Goal: Task Accomplishment & Management: Complete application form

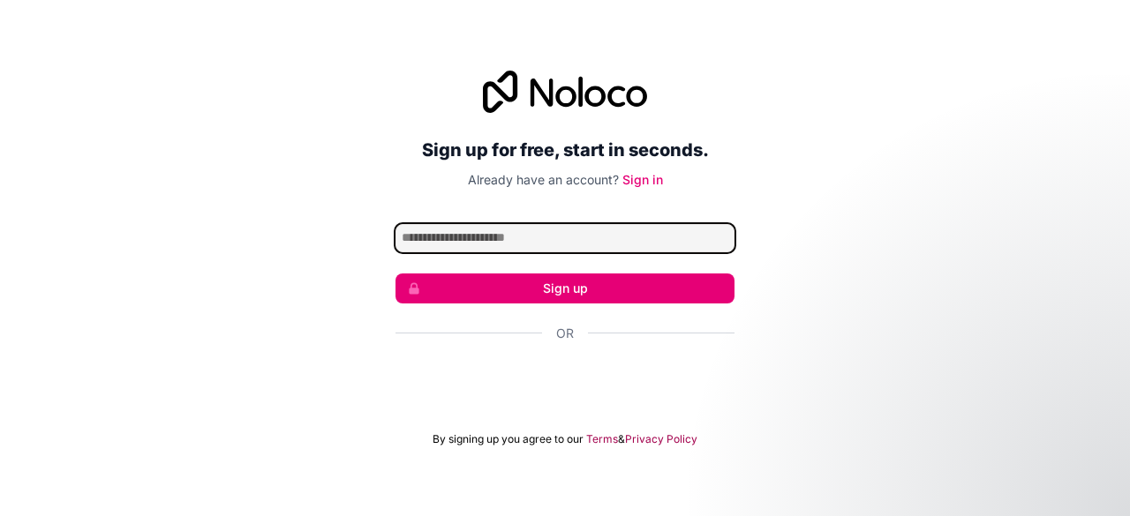
click at [529, 246] on input "Email address" at bounding box center [564, 238] width 339 height 28
click at [533, 232] on input "Email address" at bounding box center [564, 238] width 339 height 28
paste input "**********"
type input "**********"
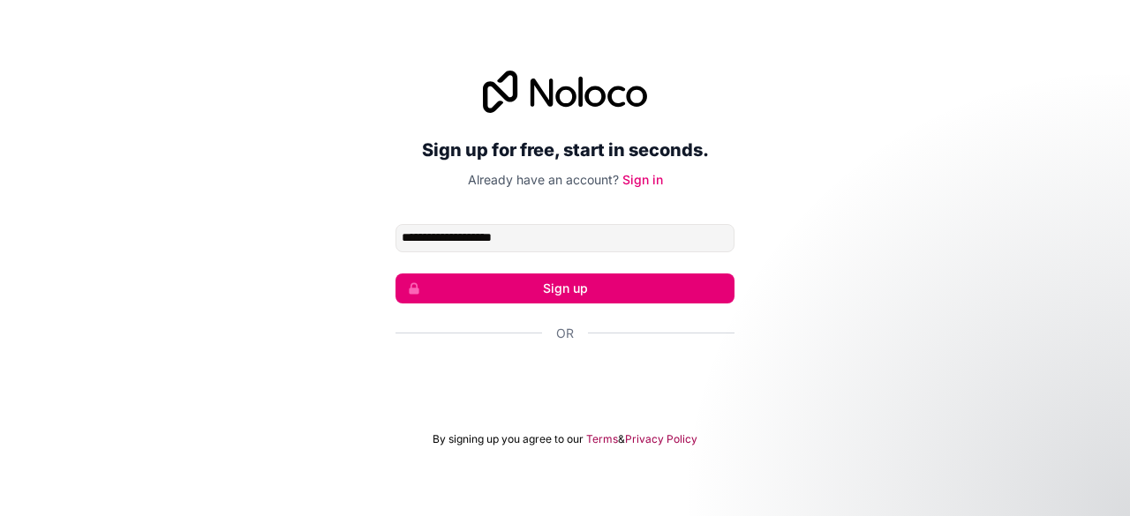
click at [516, 282] on button "Sign up" at bounding box center [564, 289] width 339 height 30
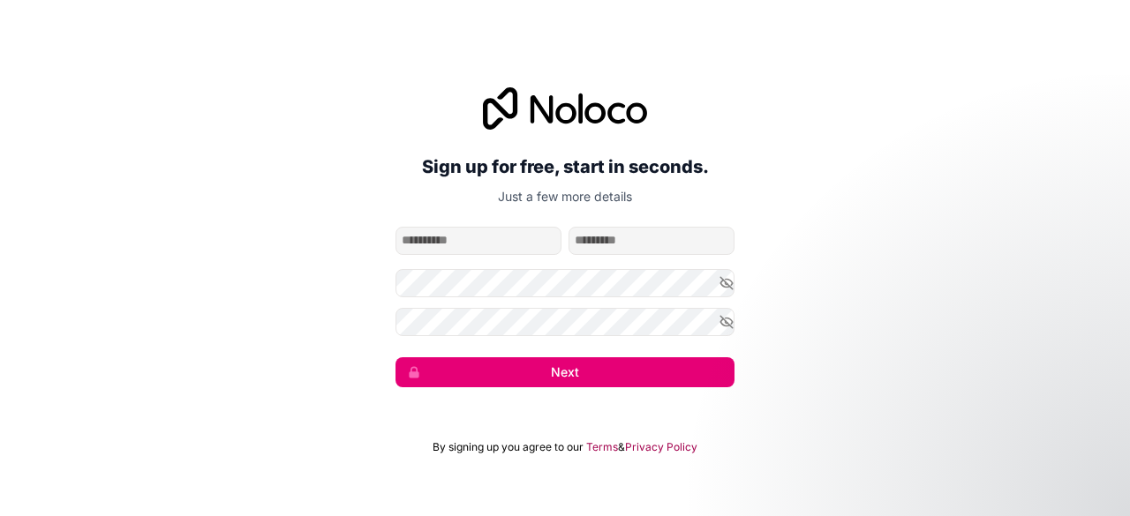
click at [516, 250] on input "given-name" at bounding box center [478, 241] width 166 height 28
type input "****"
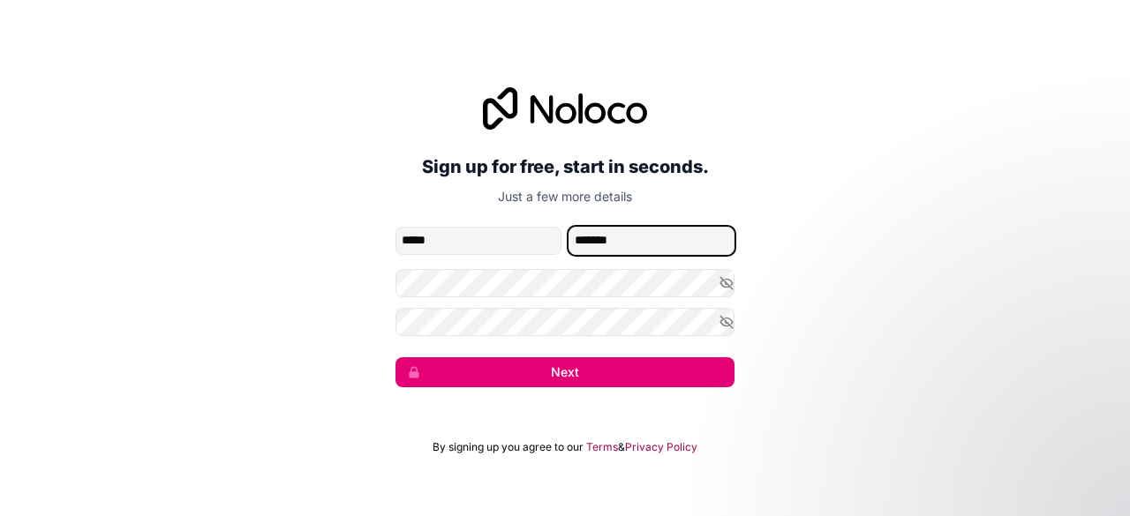
type input "*******"
click at [541, 373] on button "Next" at bounding box center [564, 373] width 339 height 30
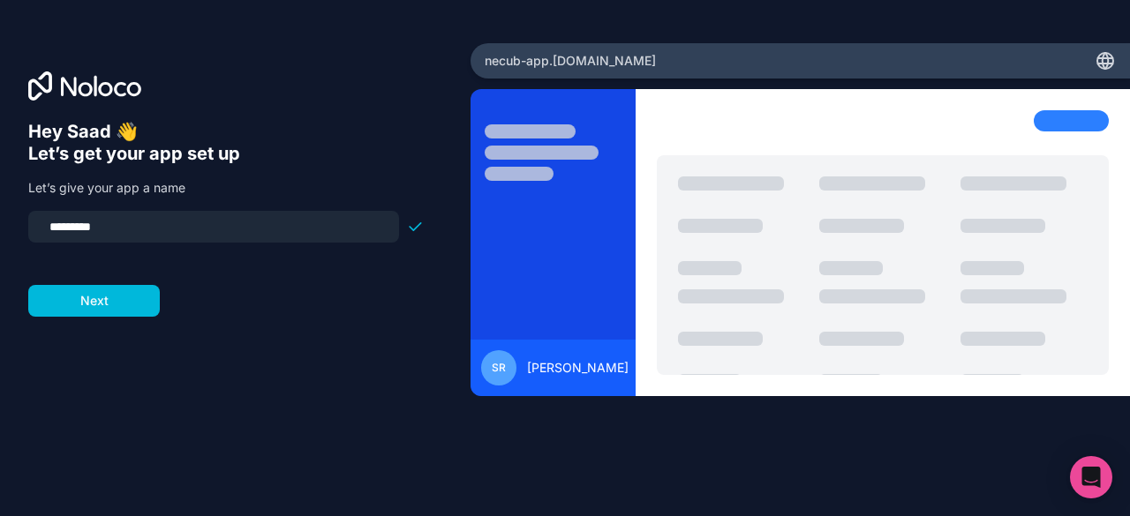
drag, startPoint x: 210, startPoint y: 222, endPoint x: 9, endPoint y: 225, distance: 201.3
click at [9, 225] on div "Hey Saad 👋 Let’s get your app set up Let’s give your app a name ********* Next" at bounding box center [235, 258] width 471 height 431
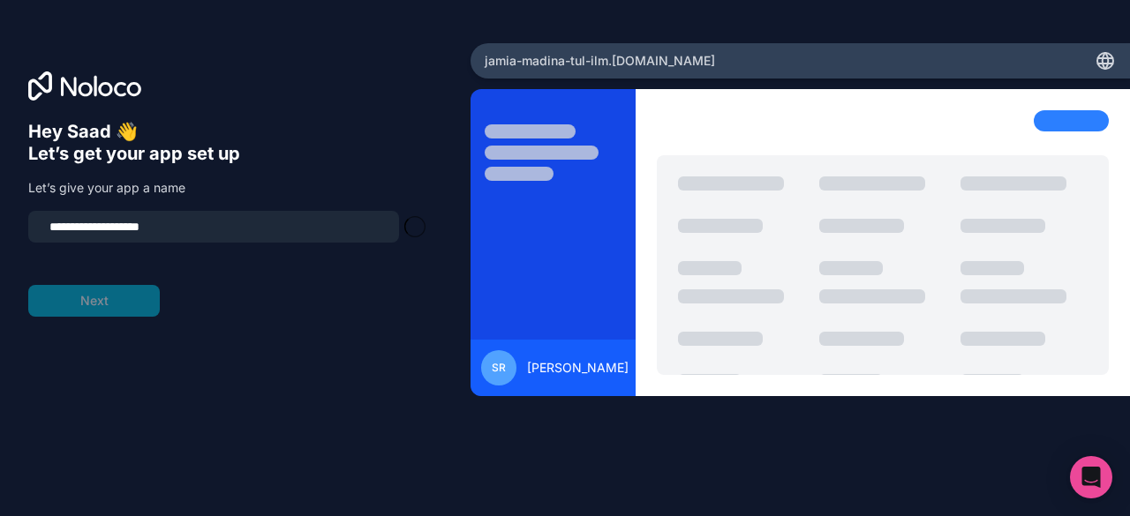
type input "**********"
click at [78, 285] on form "**********" at bounding box center [225, 264] width 395 height 106
click at [82, 298] on button "Next" at bounding box center [94, 301] width 132 height 32
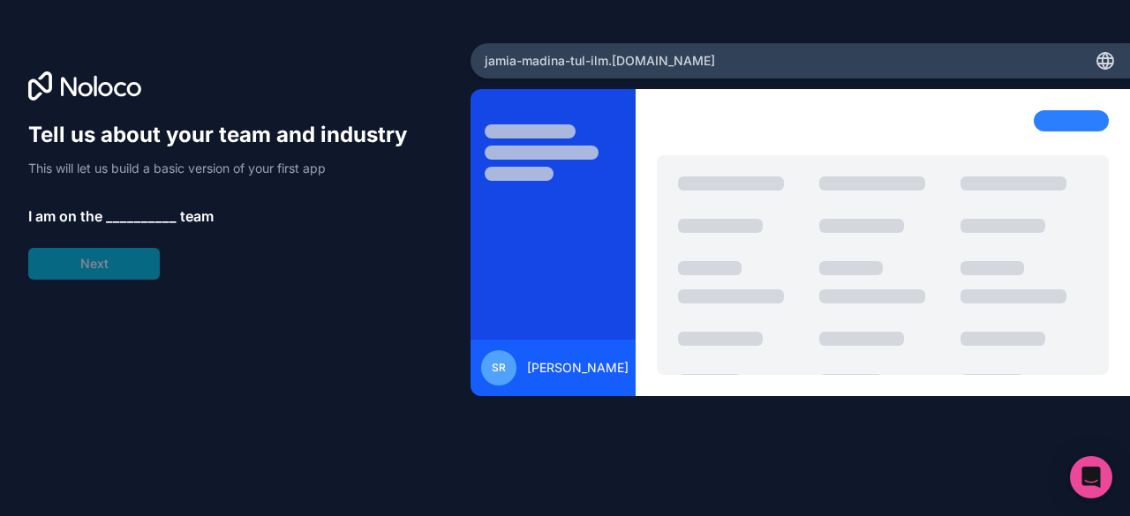
click at [121, 215] on span "__________" at bounding box center [141, 216] width 71 height 21
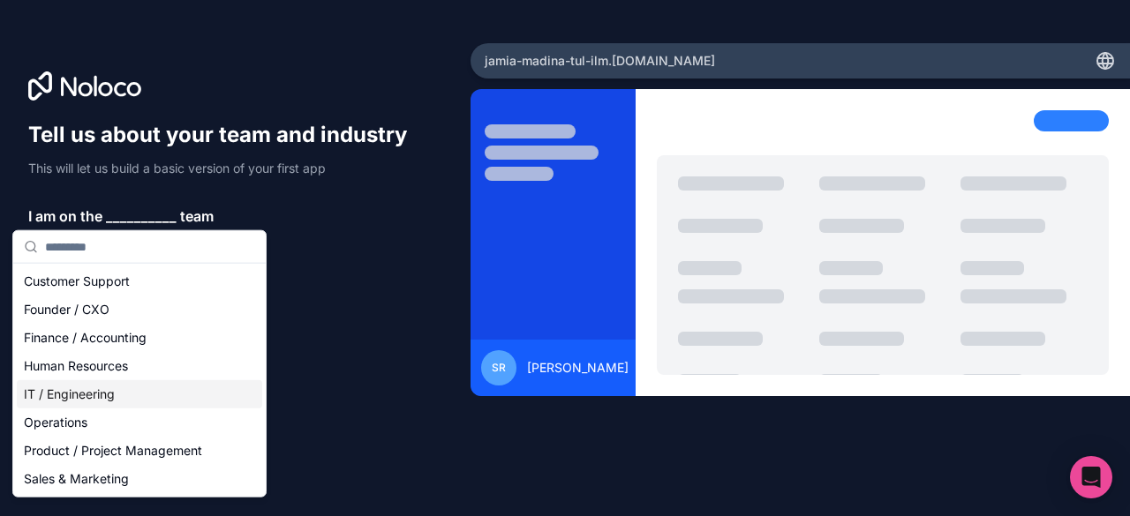
click at [63, 398] on div "IT / Engineering" at bounding box center [139, 394] width 245 height 28
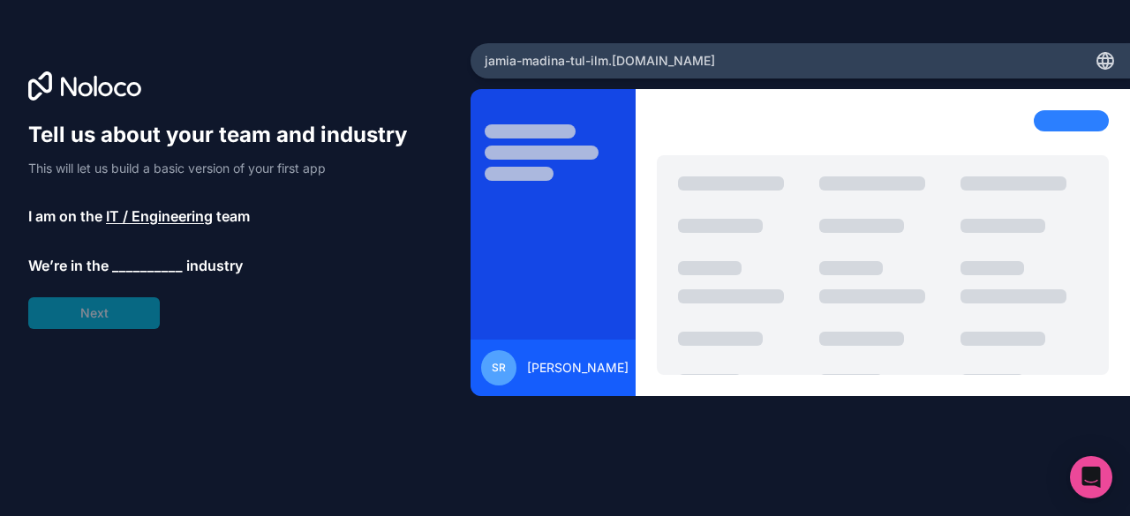
click at [139, 260] on span "__________" at bounding box center [147, 265] width 71 height 21
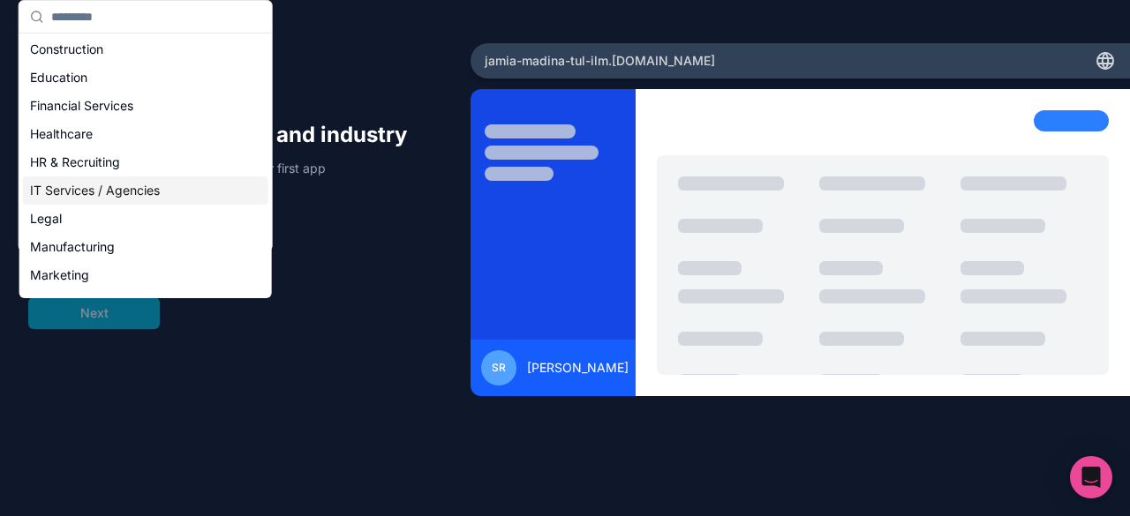
scroll to position [59, 0]
click at [125, 80] on div "Education" at bounding box center [145, 77] width 245 height 28
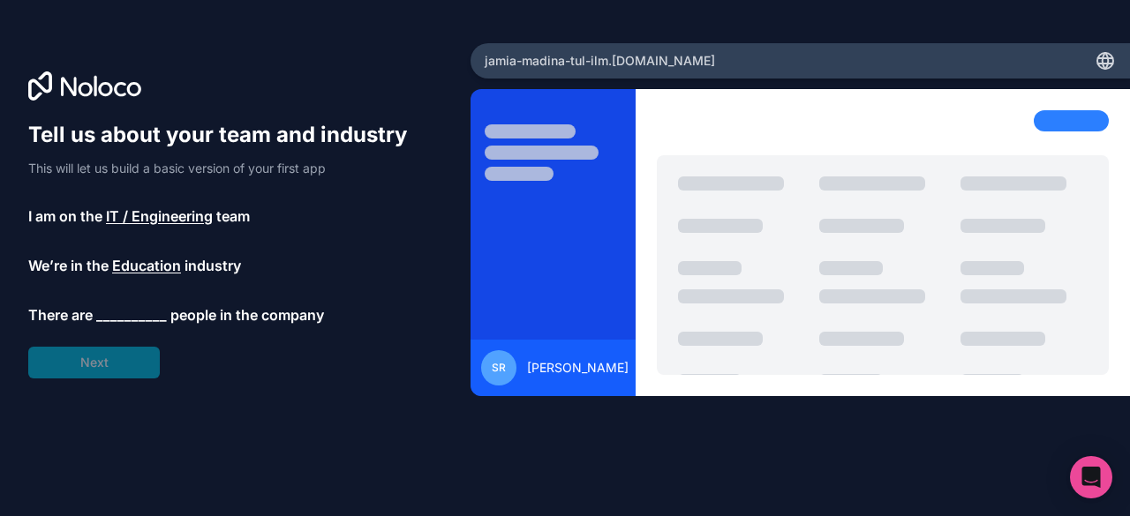
click at [69, 345] on div "Tell us about your team and industry This will let us build a basic version of …" at bounding box center [225, 250] width 395 height 258
click at [104, 297] on div "Tell us about your team and industry This will let us build a basic version of …" at bounding box center [225, 250] width 395 height 258
click at [108, 313] on span "__________" at bounding box center [131, 315] width 71 height 21
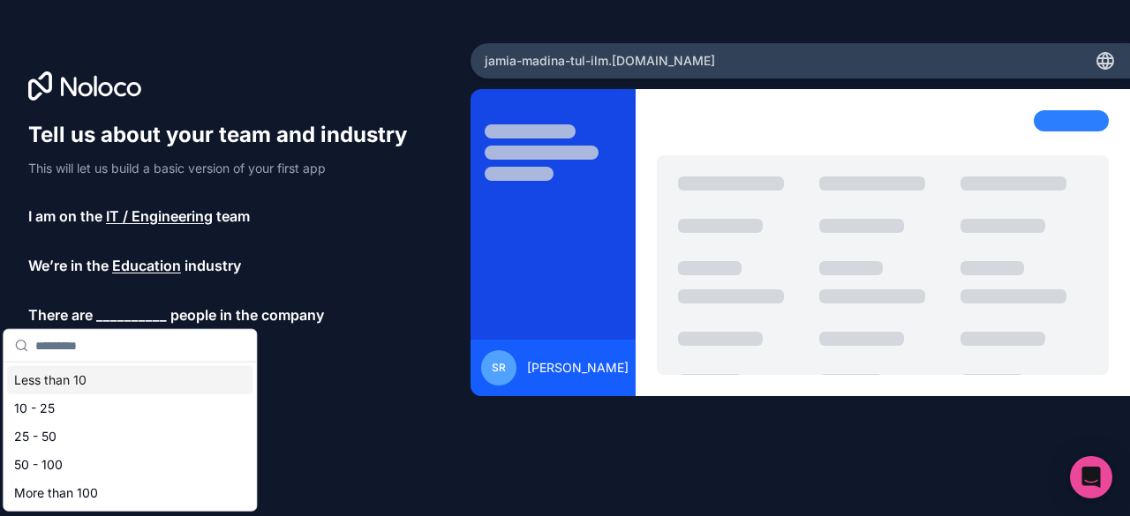
click at [94, 380] on div "Less than 10" at bounding box center [129, 380] width 245 height 28
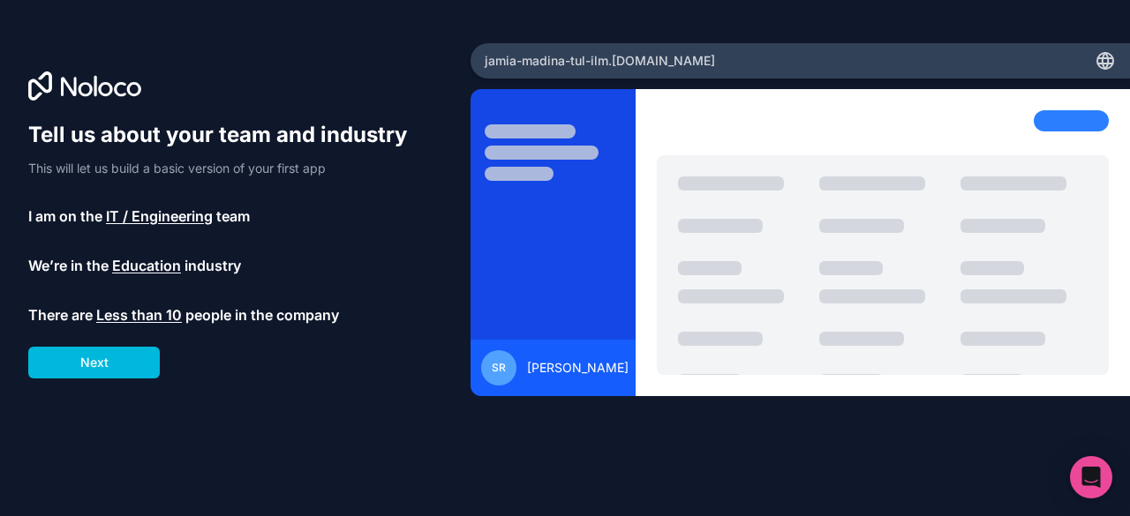
click at [99, 366] on button "Next" at bounding box center [94, 363] width 132 height 32
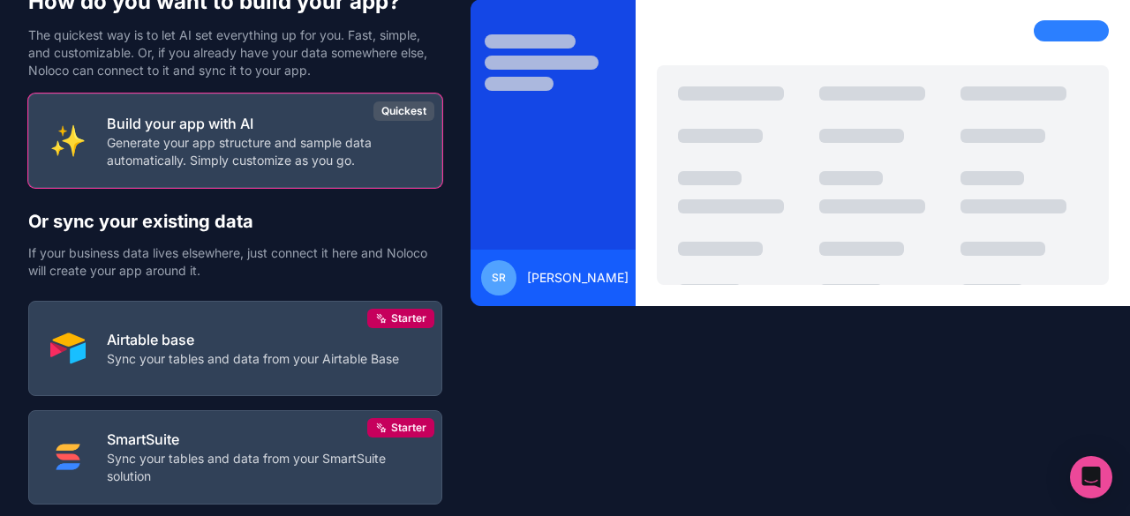
scroll to position [74, 0]
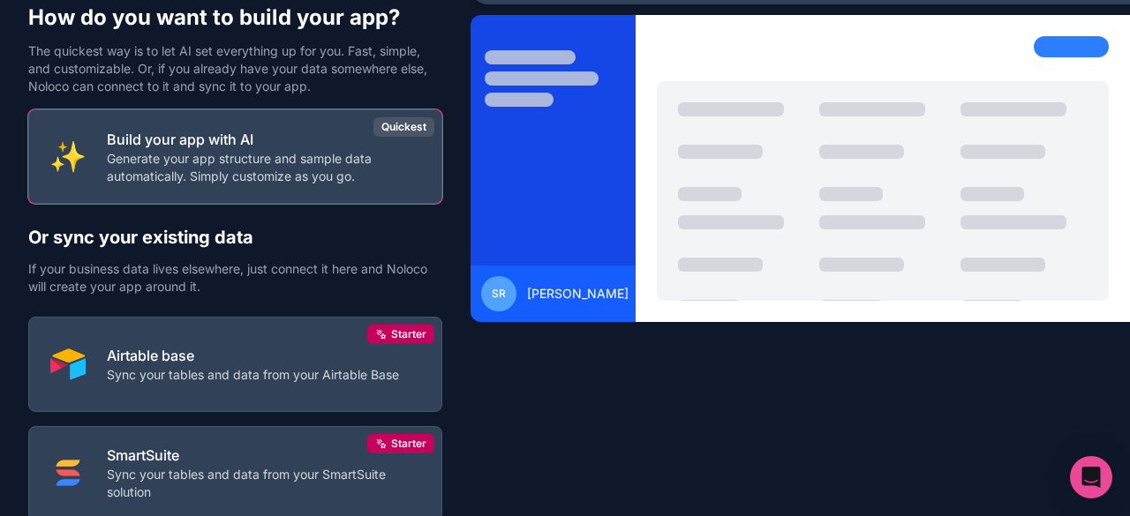
click at [132, 169] on p "Generate your app structure and sample data automatically. Simply customize as …" at bounding box center [263, 167] width 313 height 35
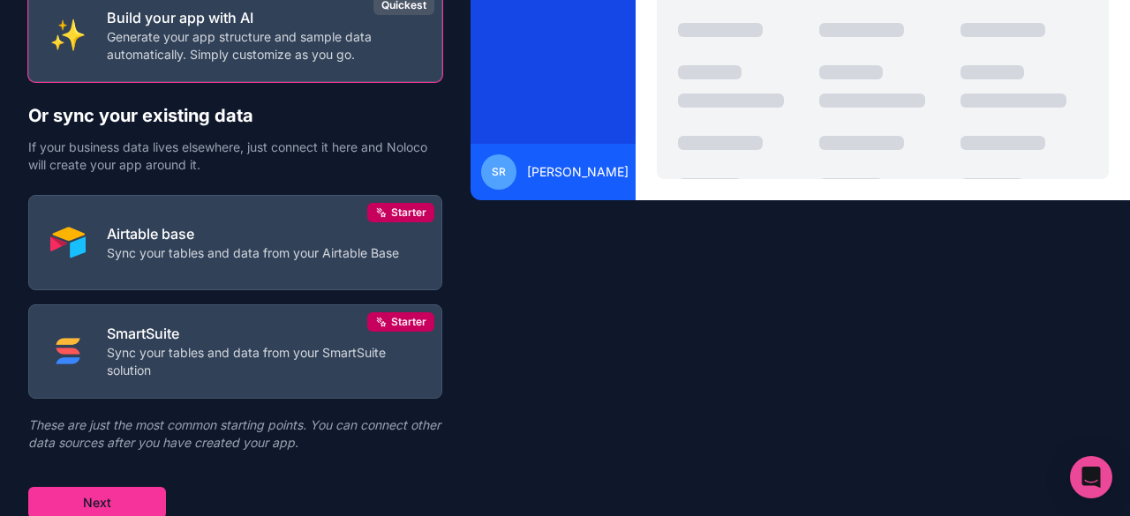
click at [134, 500] on button "Next" at bounding box center [97, 503] width 138 height 32
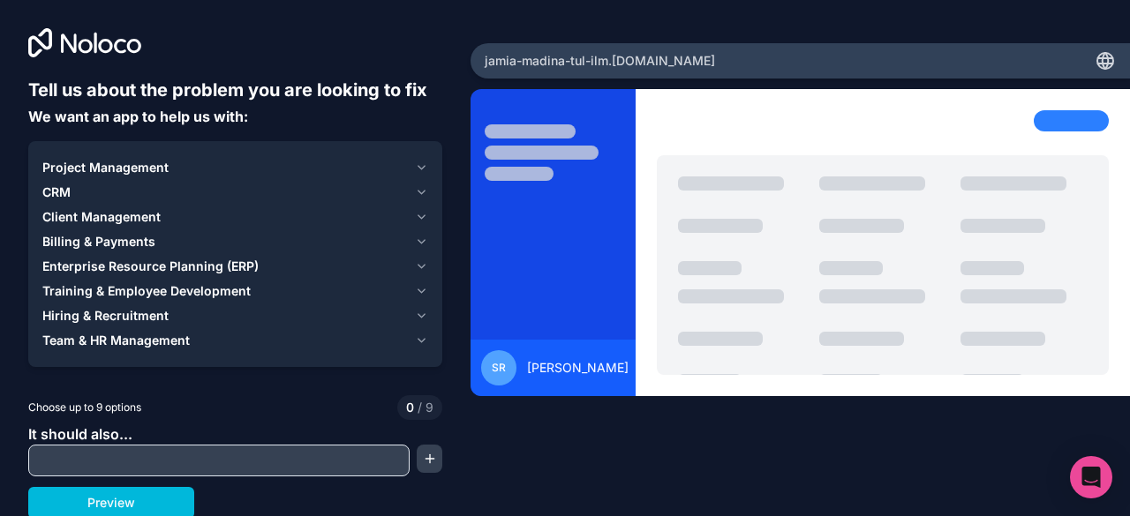
scroll to position [2, 0]
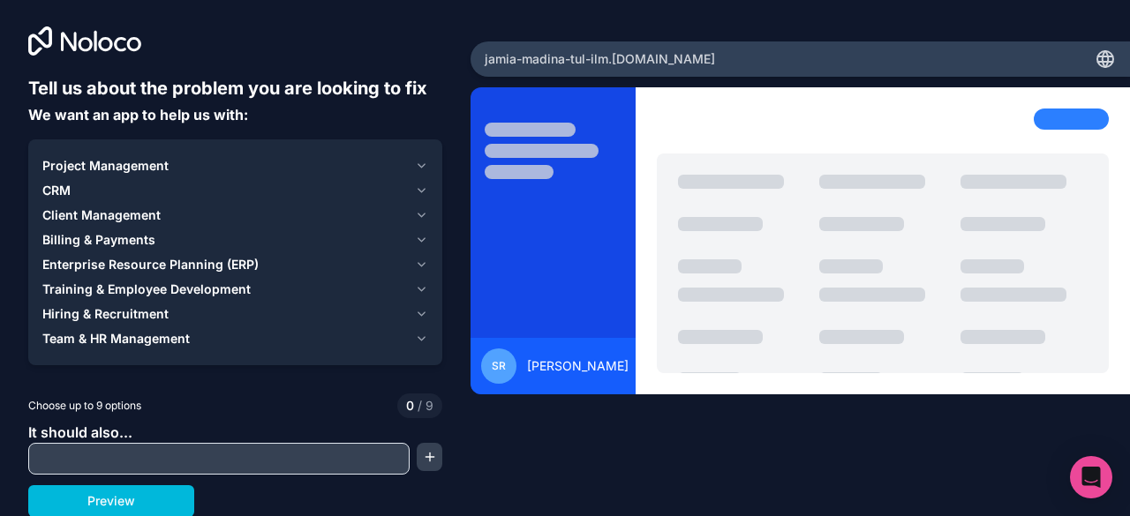
click at [251, 458] on input "text" at bounding box center [219, 459] width 373 height 25
click at [400, 167] on div "Project Management" at bounding box center [224, 166] width 365 height 18
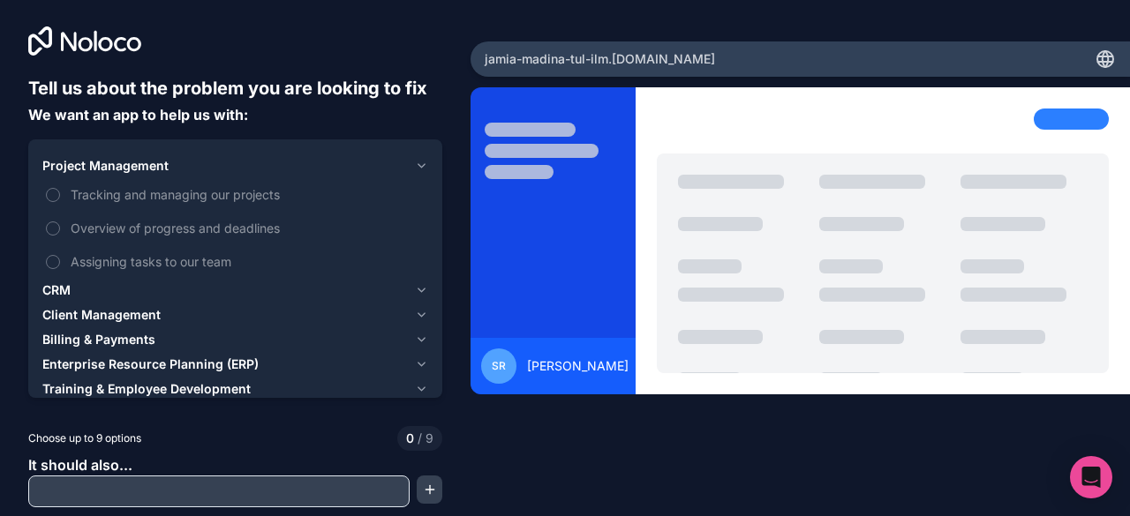
click at [320, 159] on div "Project Management" at bounding box center [224, 166] width 365 height 18
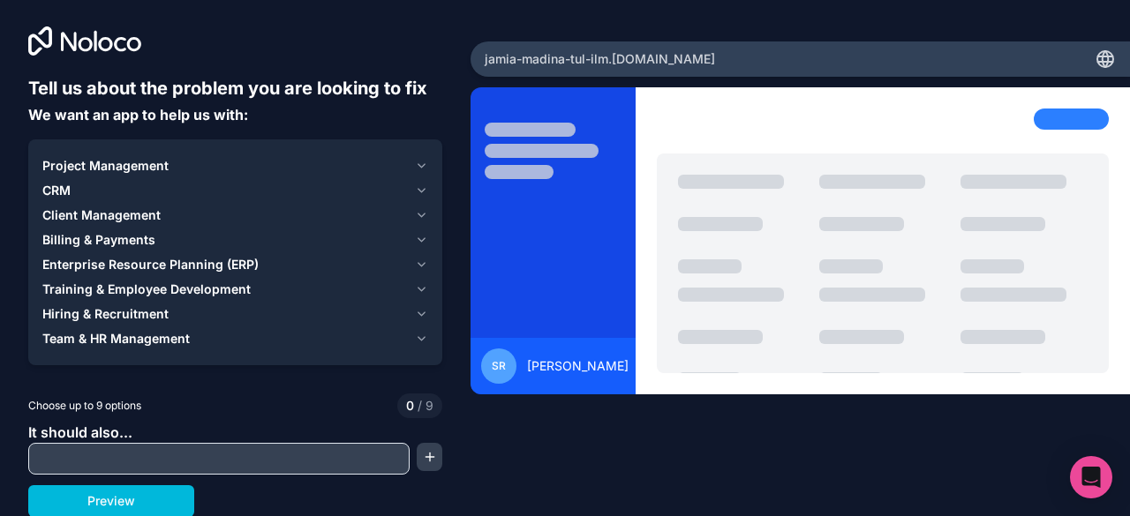
click at [307, 162] on div "Project Management" at bounding box center [224, 166] width 365 height 18
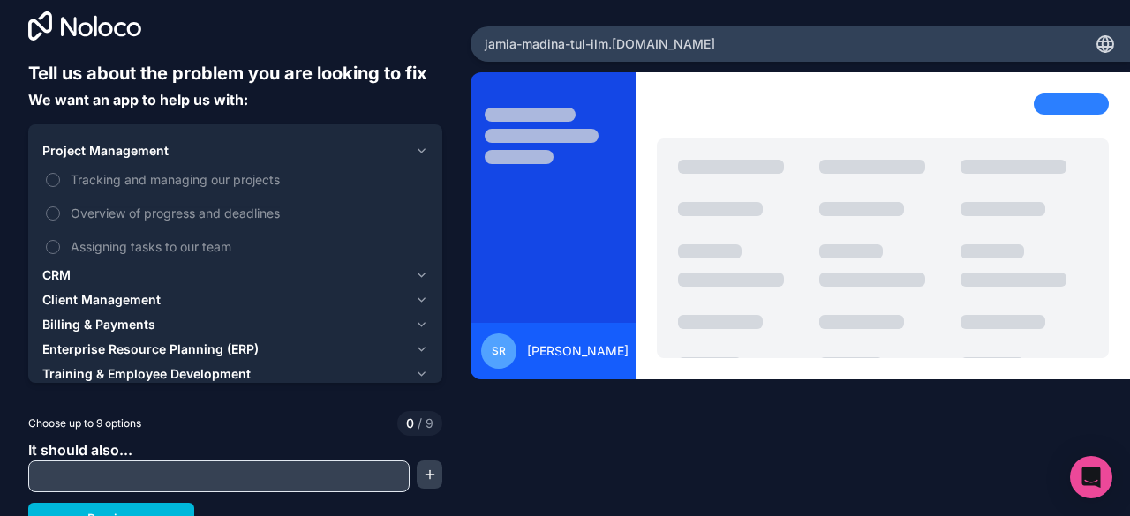
scroll to position [0, 0]
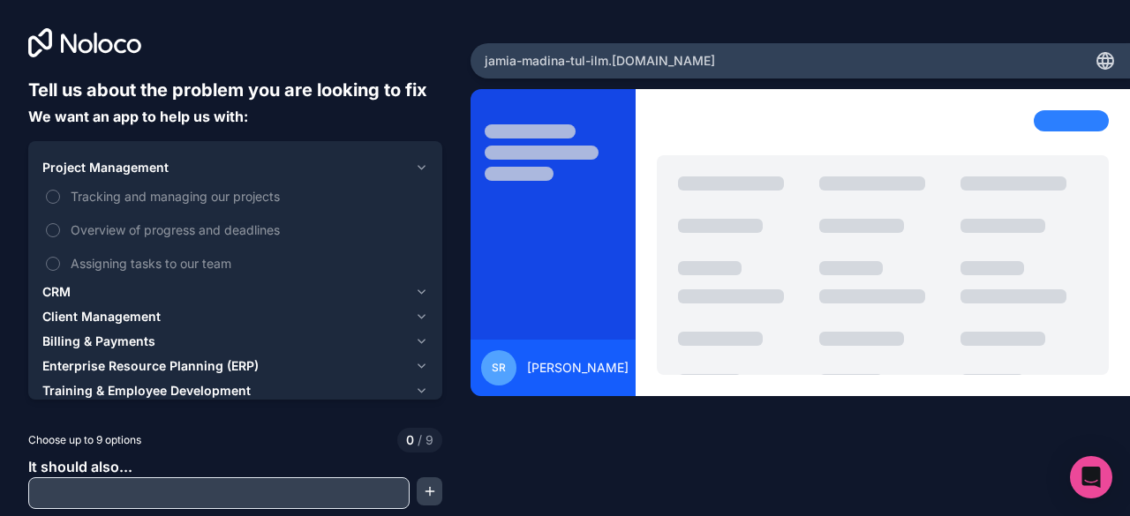
click at [139, 164] on span "Project Management" at bounding box center [105, 168] width 126 height 18
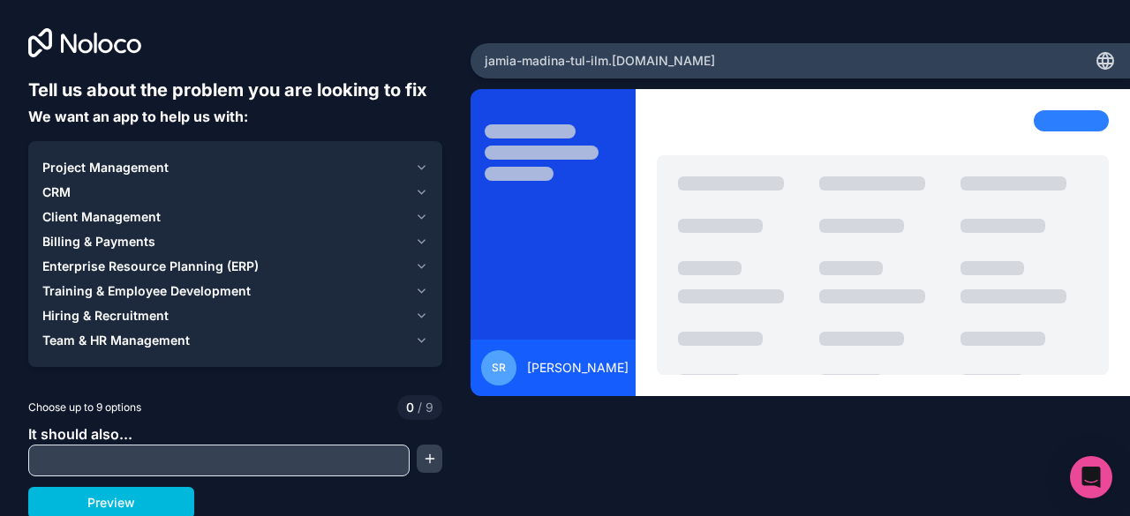
click at [95, 460] on input "text" at bounding box center [219, 460] width 373 height 25
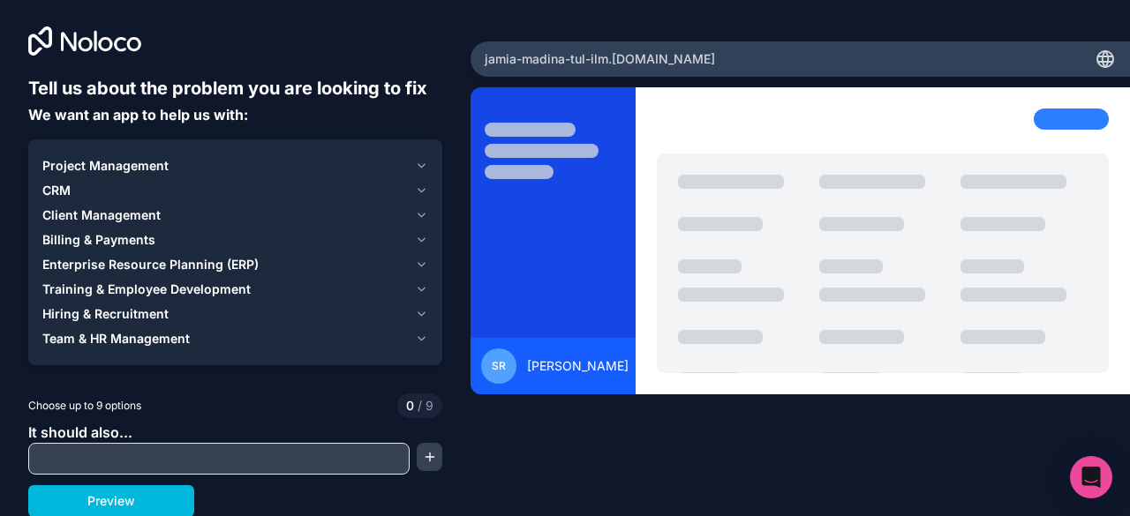
click at [92, 505] on button "Preview" at bounding box center [111, 502] width 166 height 32
click at [217, 219] on div "Client Management" at bounding box center [224, 216] width 365 height 18
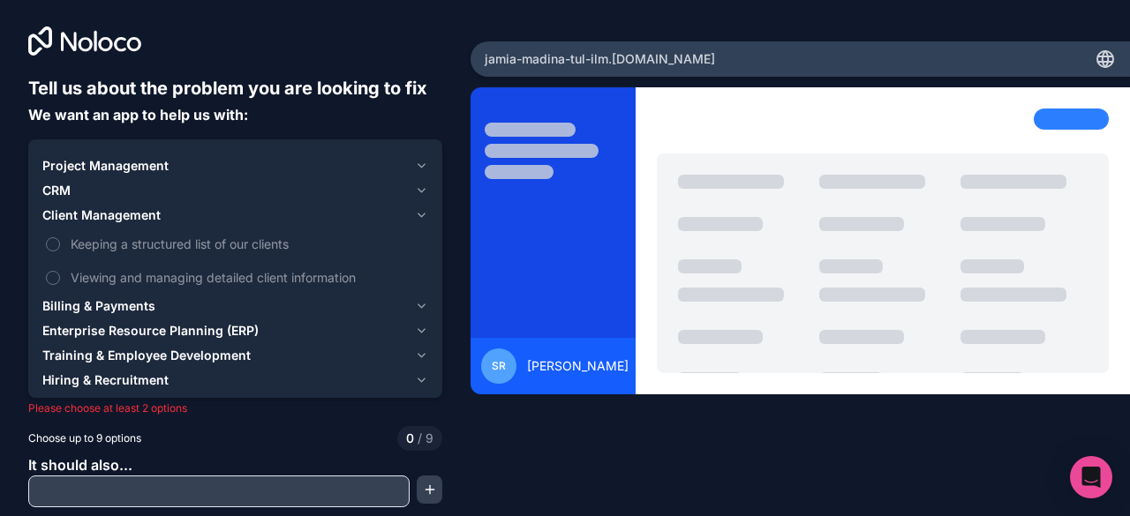
click at [101, 245] on span "Keeping a structured list of our clients" at bounding box center [248, 244] width 354 height 19
click at [60, 245] on button "Keeping a structured list of our clients" at bounding box center [53, 244] width 14 height 14
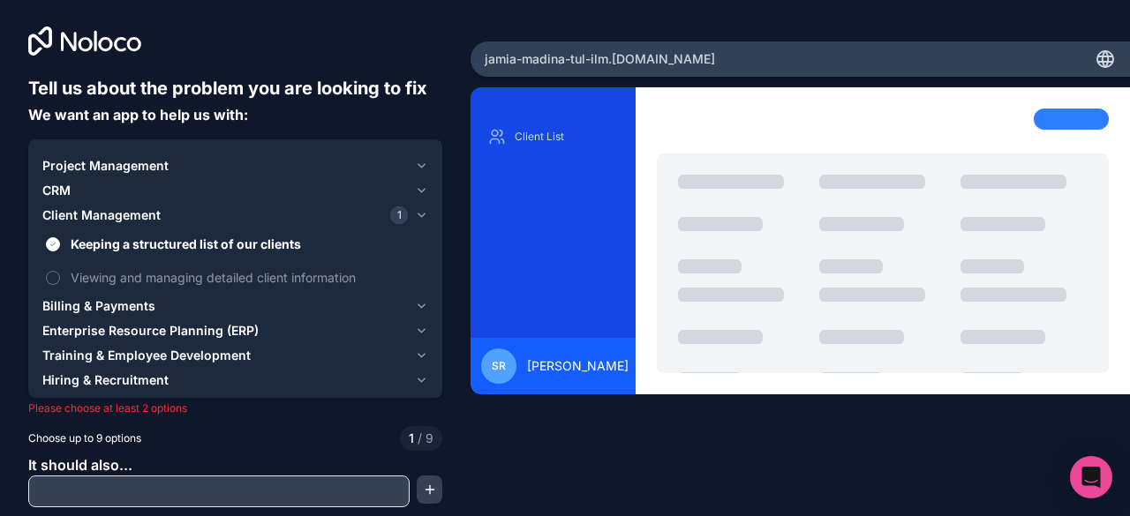
click at [109, 278] on span "Viewing and managing detailed client information" at bounding box center [248, 277] width 354 height 19
click at [60, 278] on button "Viewing and managing detailed client information" at bounding box center [53, 278] width 14 height 14
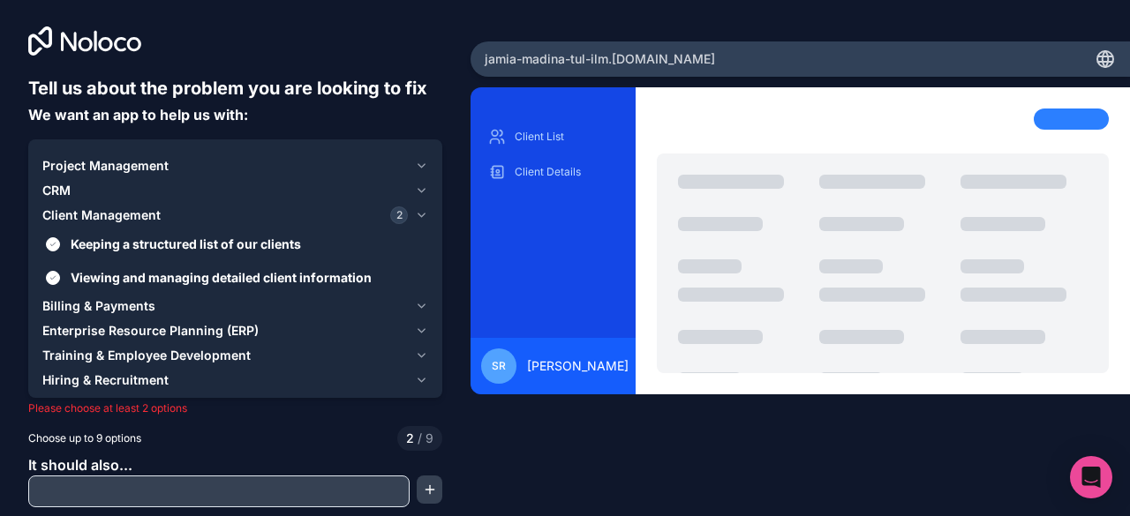
scroll to position [34, 0]
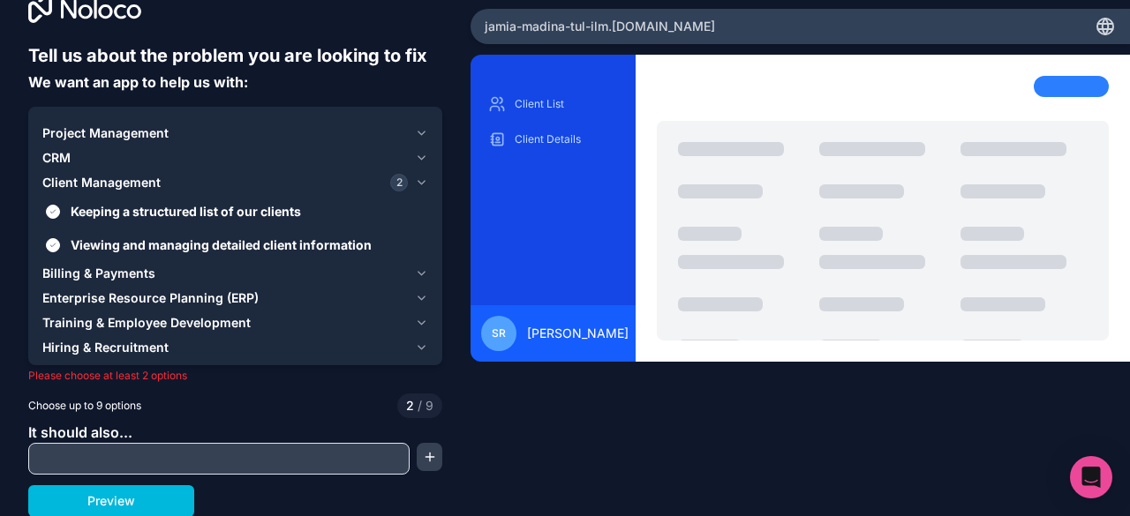
click at [171, 328] on span "Training & Employee Development" at bounding box center [146, 323] width 208 height 18
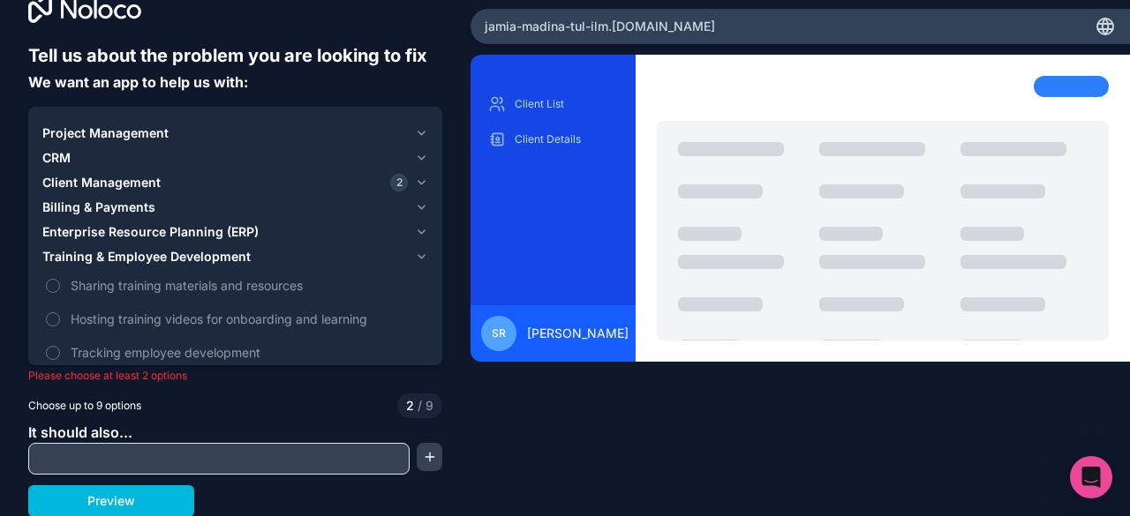
click at [63, 284] on label "Sharing training materials and resources" at bounding box center [235, 285] width 386 height 33
click at [60, 284] on button "Sharing training materials and resources" at bounding box center [53, 286] width 14 height 14
click at [49, 346] on button "Tracking employee development" at bounding box center [53, 353] width 14 height 14
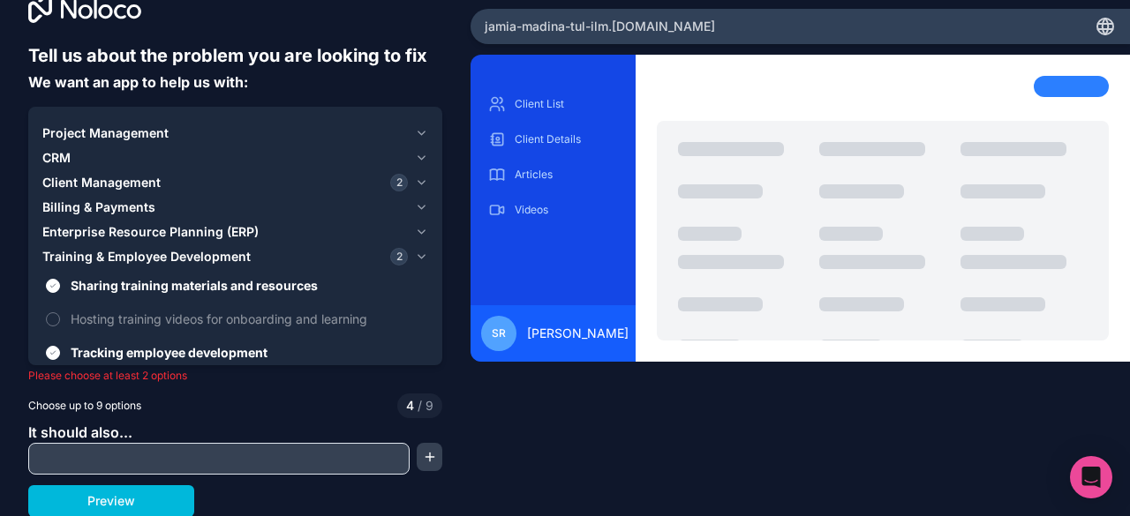
click at [109, 511] on button "Preview" at bounding box center [111, 502] width 166 height 32
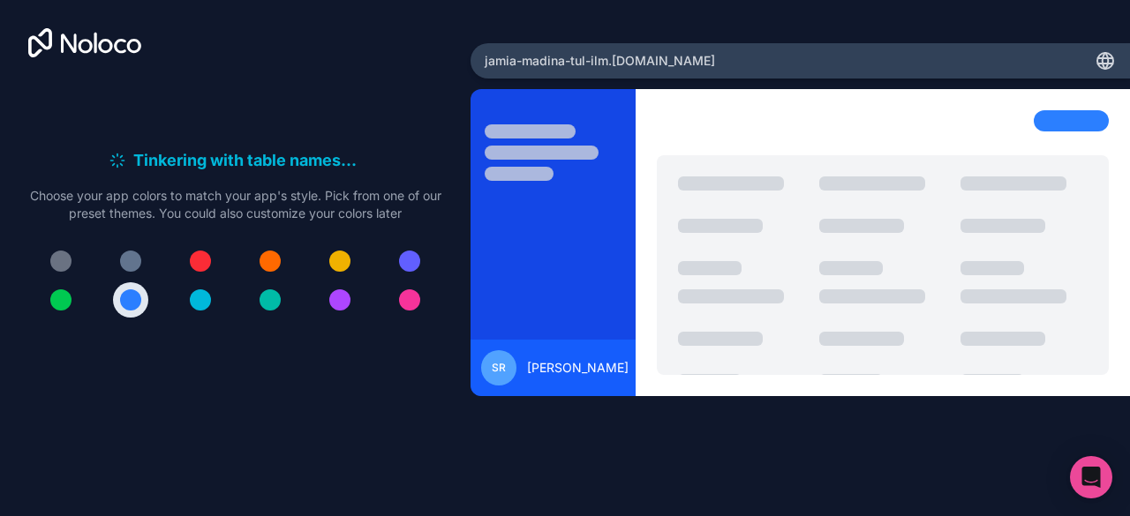
click at [60, 285] on button at bounding box center [60, 299] width 35 height 35
